Goal: Task Accomplishment & Management: Manage account settings

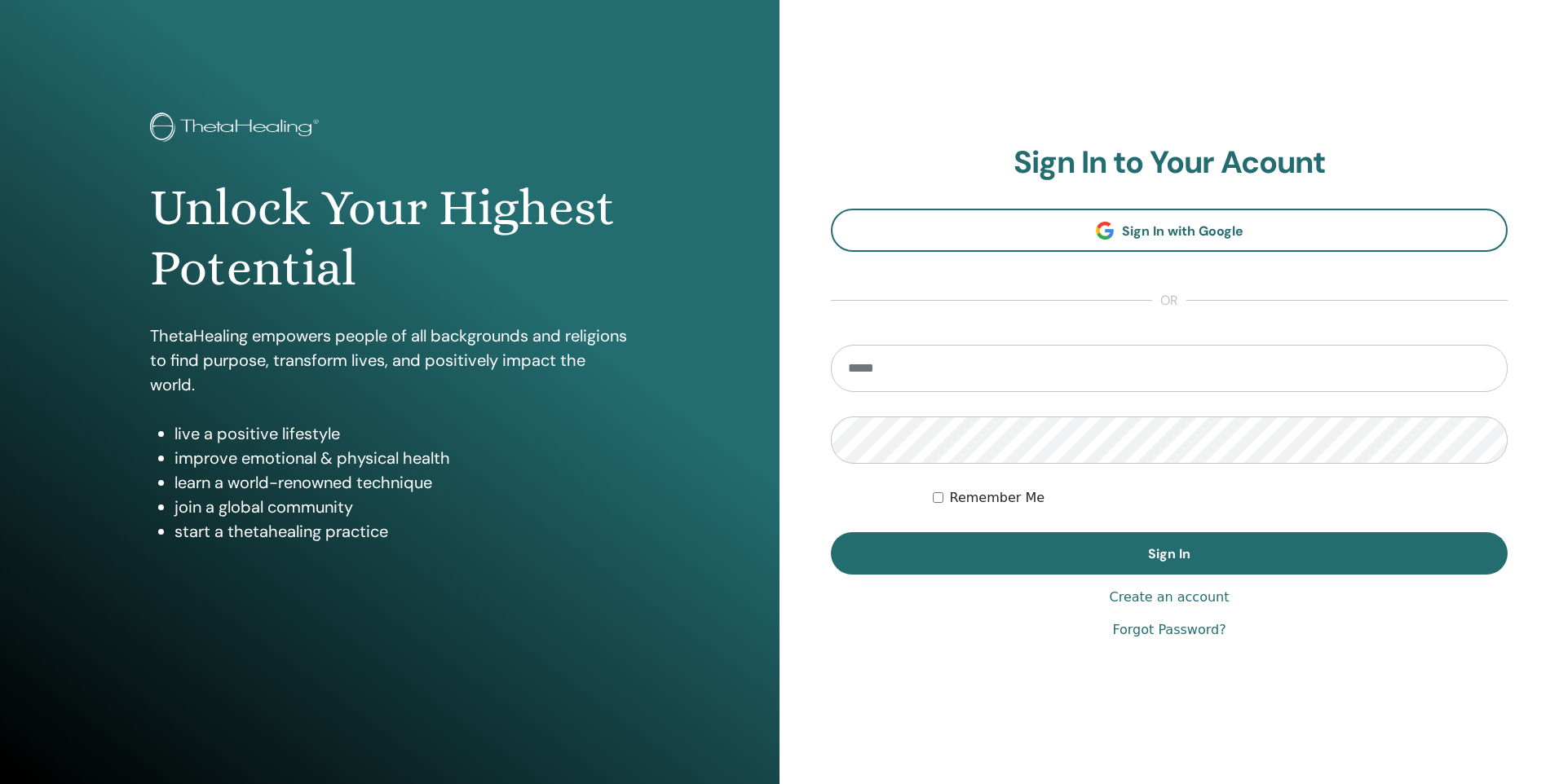
type input "*"
type input "**********"
click at [831, 532] on button "Sign In" at bounding box center [1169, 553] width 677 height 43
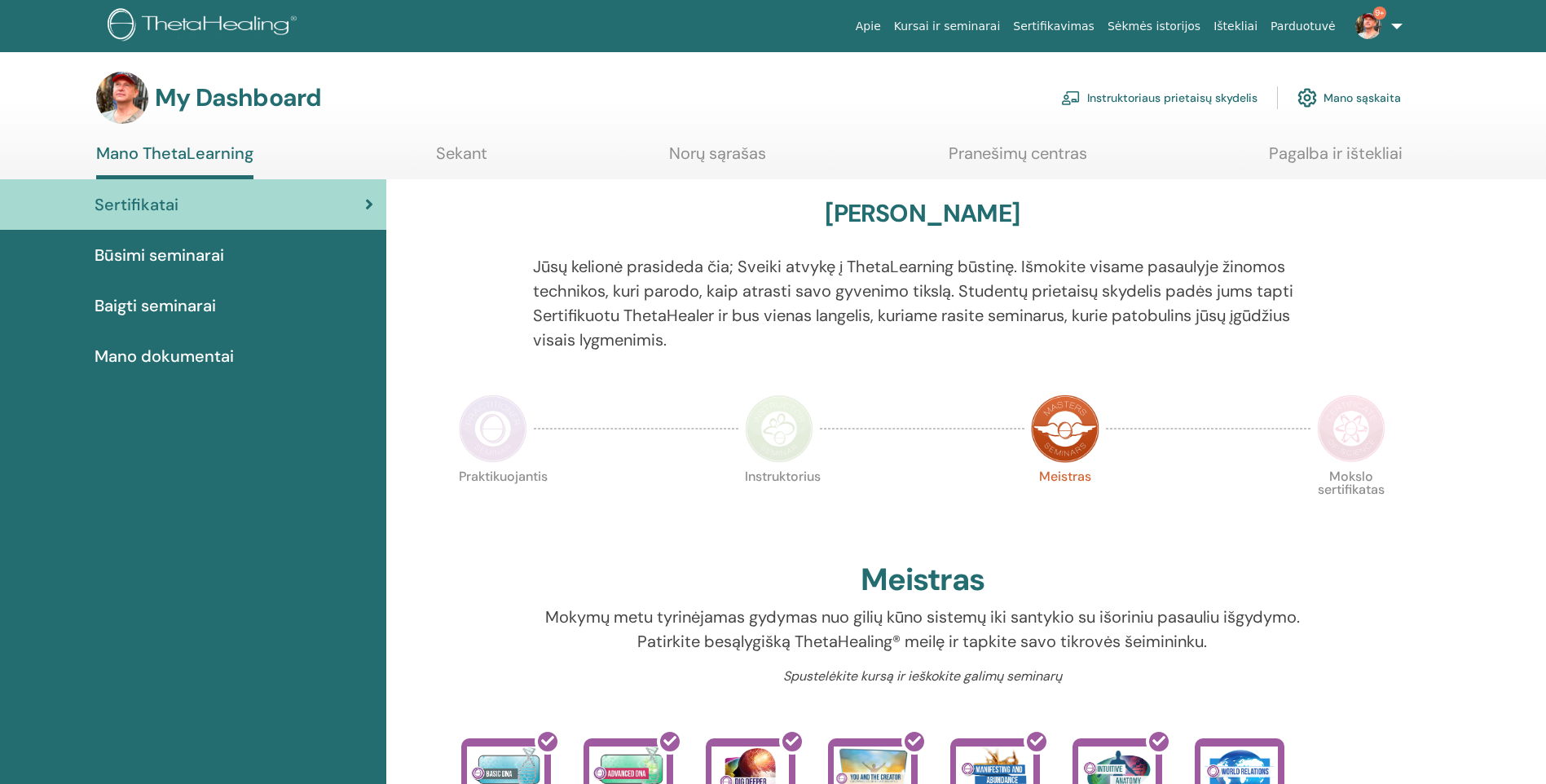
click at [1168, 100] on link "Instruktoriaus prietaisų skydelis" at bounding box center [1158, 98] width 196 height 36
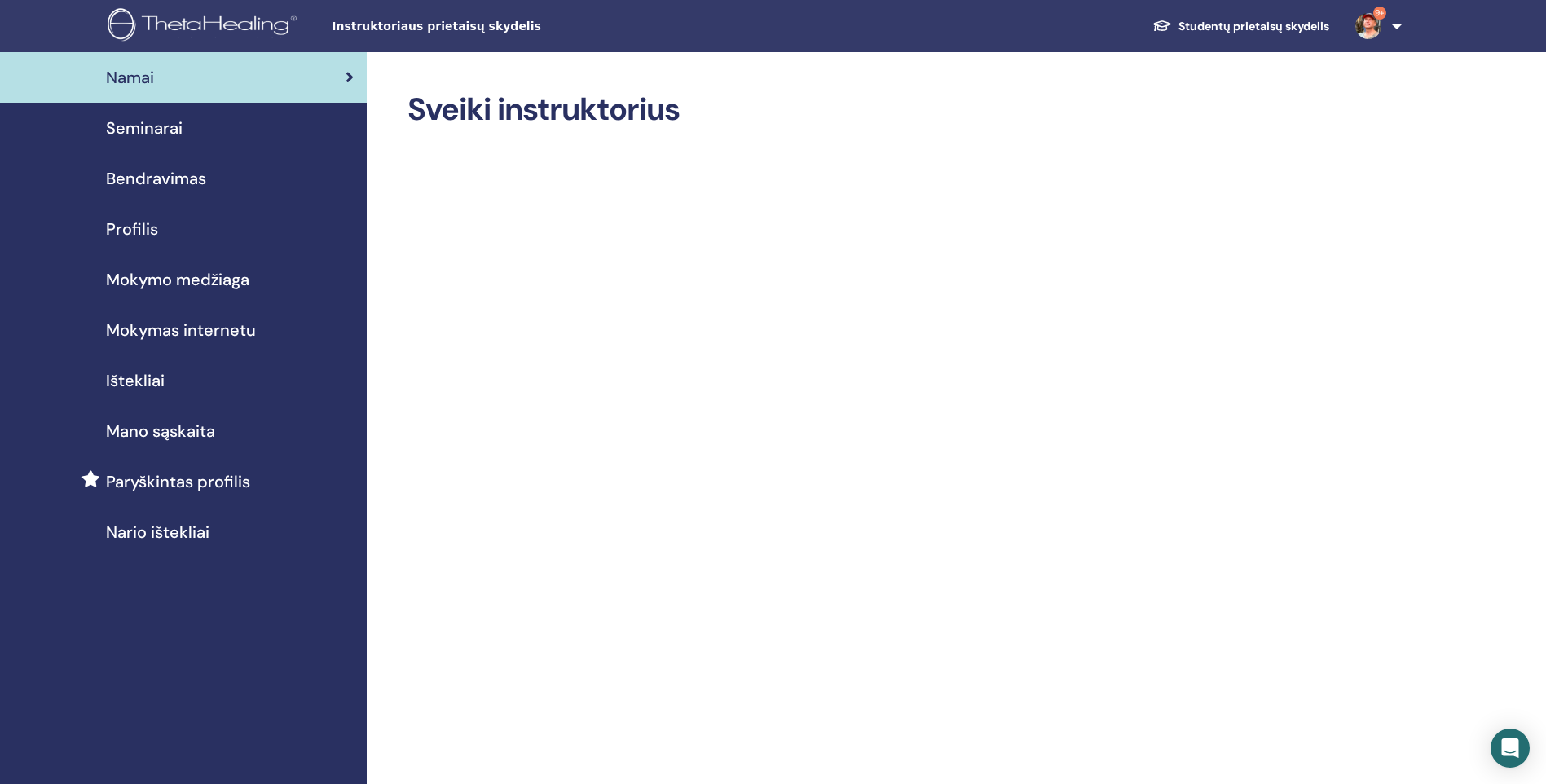
click at [155, 133] on span "Seminarai" at bounding box center [144, 128] width 76 height 24
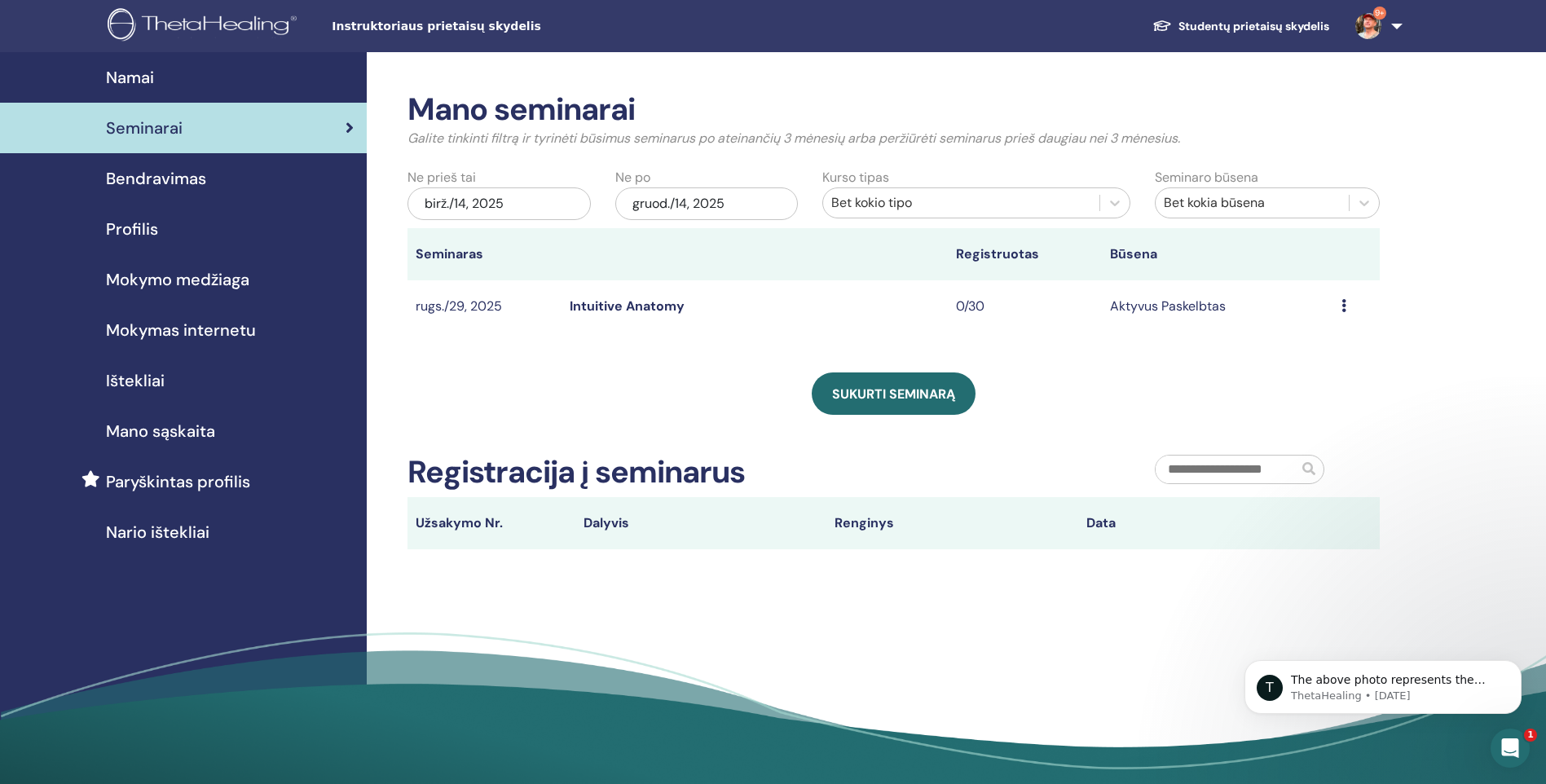
click at [1340, 303] on td "Peržiūra Redaguoti Dalyviai Atšaukti" at bounding box center [1356, 306] width 46 height 53
